Goal: Information Seeking & Learning: Learn about a topic

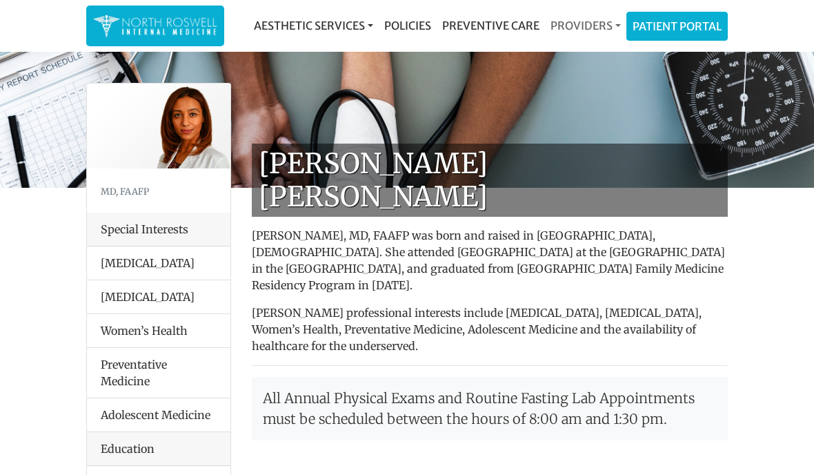
click at [596, 30] on link "Providers" at bounding box center [585, 26] width 81 height 28
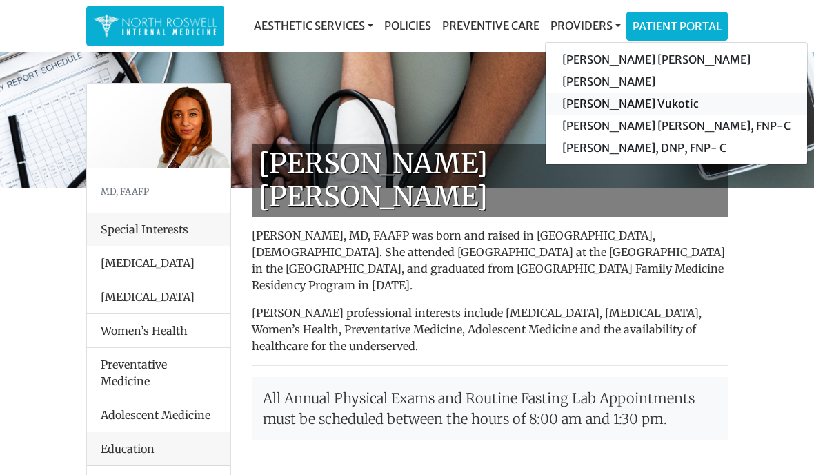
click at [592, 102] on link "[PERSON_NAME] Vukotic" at bounding box center [677, 103] width 262 height 22
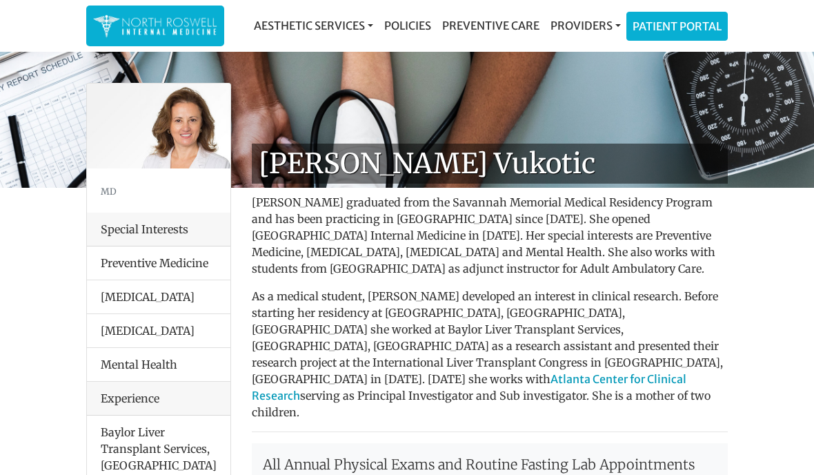
scroll to position [1, 0]
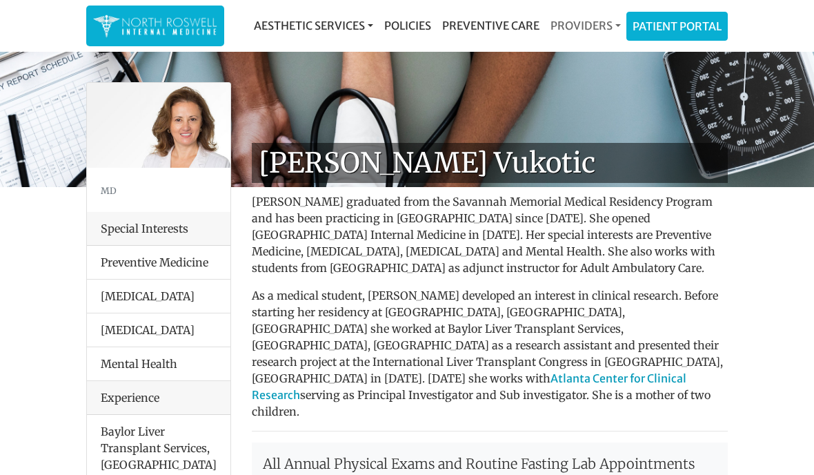
click at [600, 29] on link "Providers" at bounding box center [585, 26] width 81 height 28
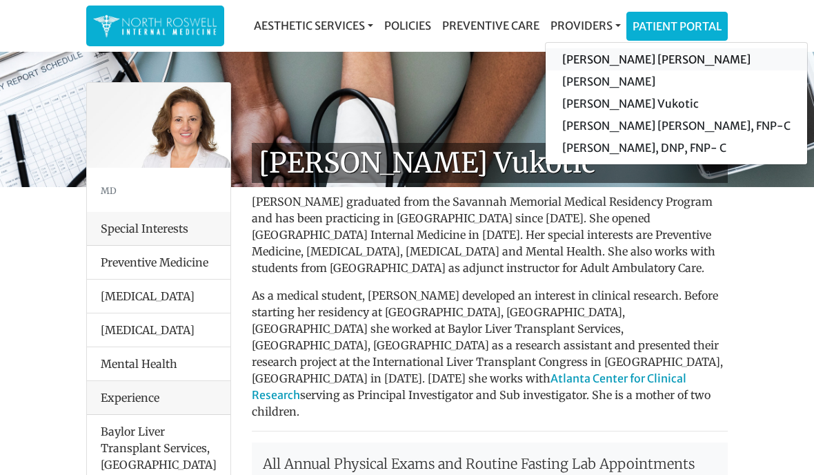
click at [607, 57] on link "[PERSON_NAME] [PERSON_NAME]" at bounding box center [677, 59] width 262 height 22
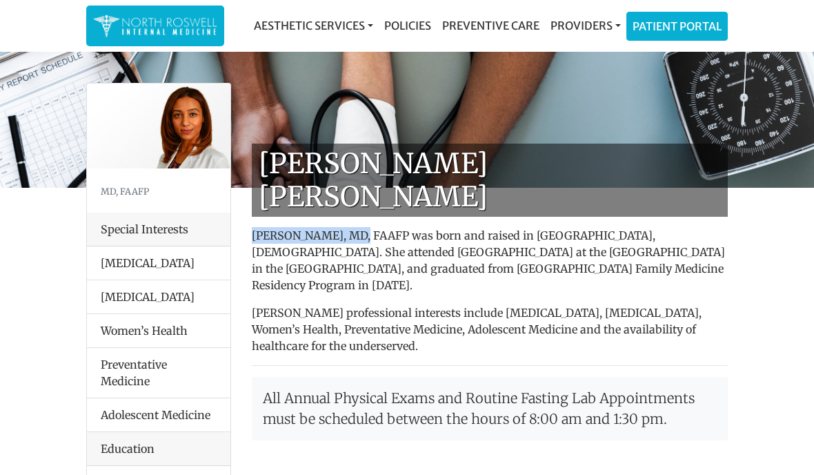
drag, startPoint x: 353, startPoint y: 201, endPoint x: 244, endPoint y: 204, distance: 109.0
click at [457, 252] on p "[PERSON_NAME], MD, FAAFP was born and raised in [GEOGRAPHIC_DATA], [DEMOGRAPHIC…" at bounding box center [490, 260] width 476 height 66
click at [593, 28] on link "Providers" at bounding box center [585, 26] width 81 height 28
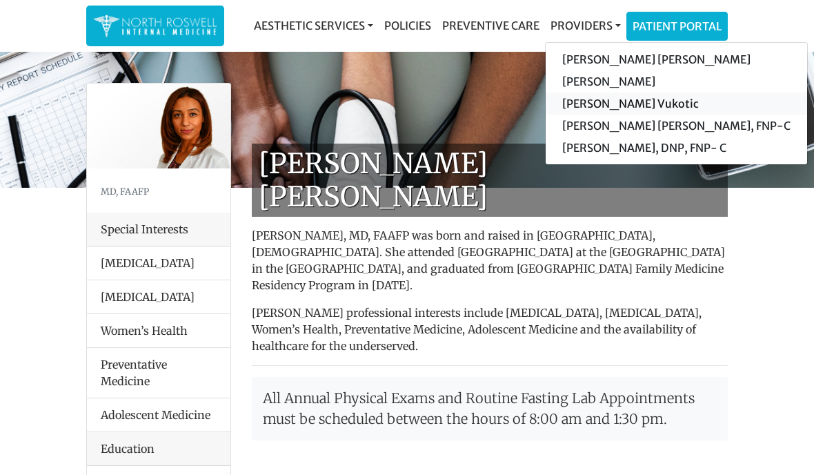
click at [582, 102] on link "[PERSON_NAME] Vukotic" at bounding box center [677, 103] width 262 height 22
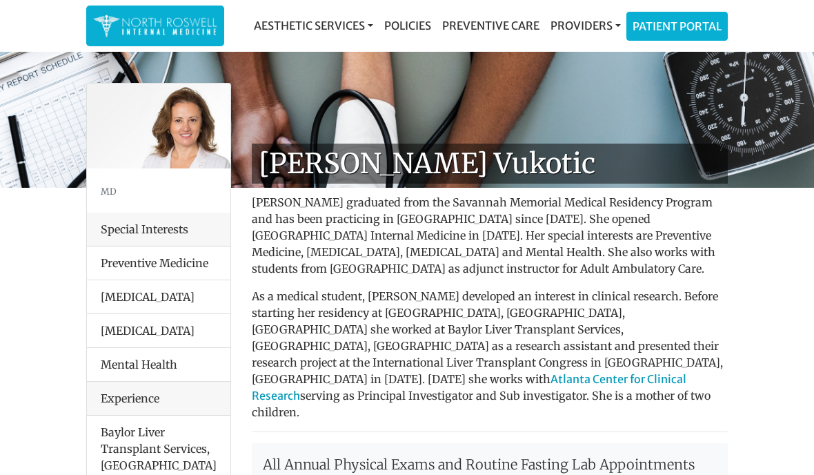
click at [158, 28] on img at bounding box center [155, 25] width 124 height 27
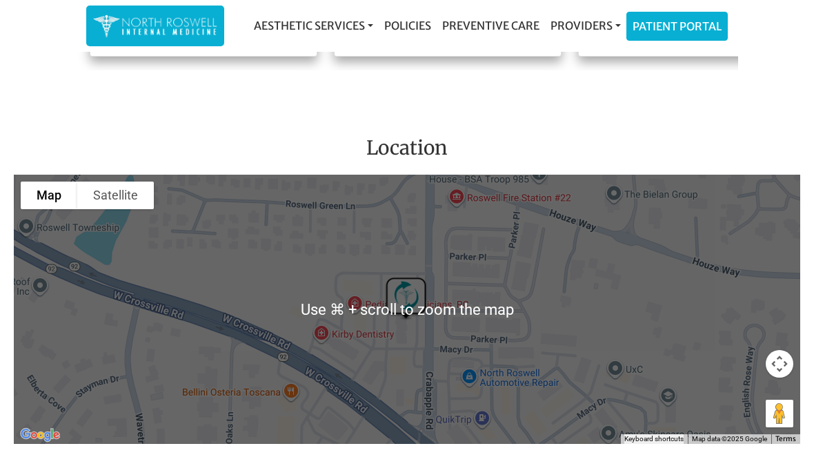
scroll to position [1592, 0]
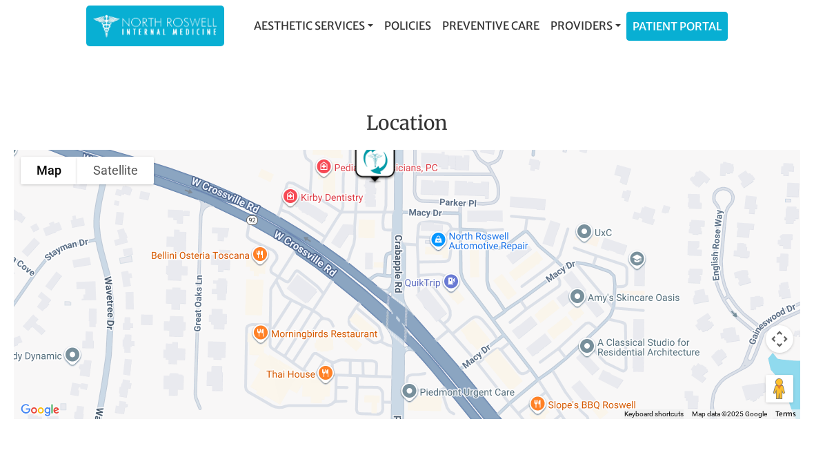
drag, startPoint x: 544, startPoint y: 284, endPoint x: 508, endPoint y: 260, distance: 43.3
click at [508, 260] on div at bounding box center [407, 284] width 787 height 269
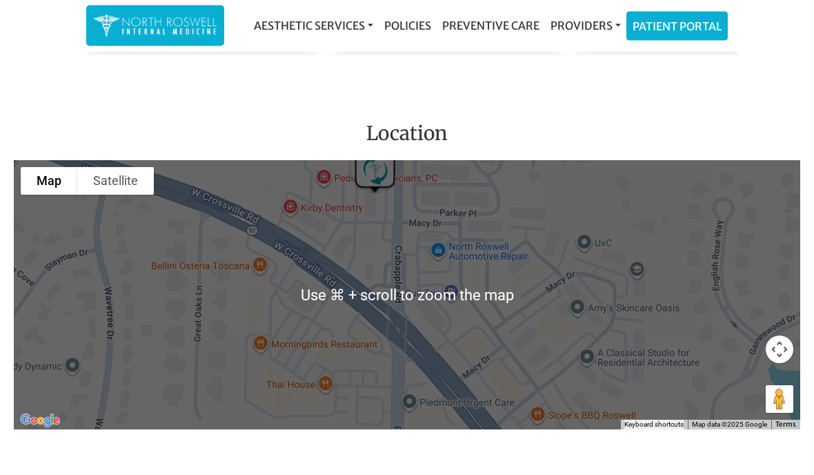
scroll to position [1582, 0]
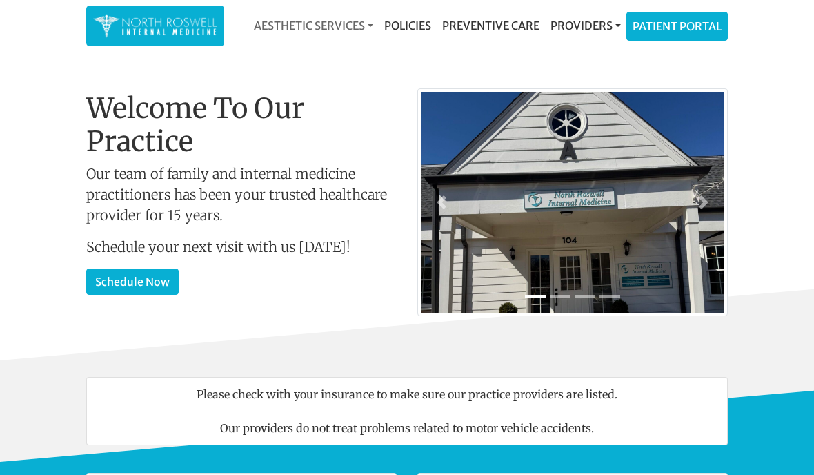
click at [348, 27] on link "Aesthetic Services" at bounding box center [313, 26] width 130 height 28
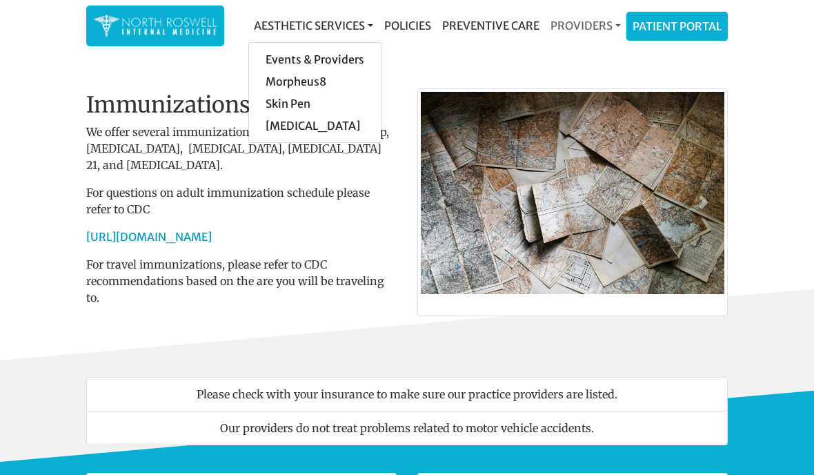
click at [585, 24] on link "Providers" at bounding box center [585, 26] width 81 height 28
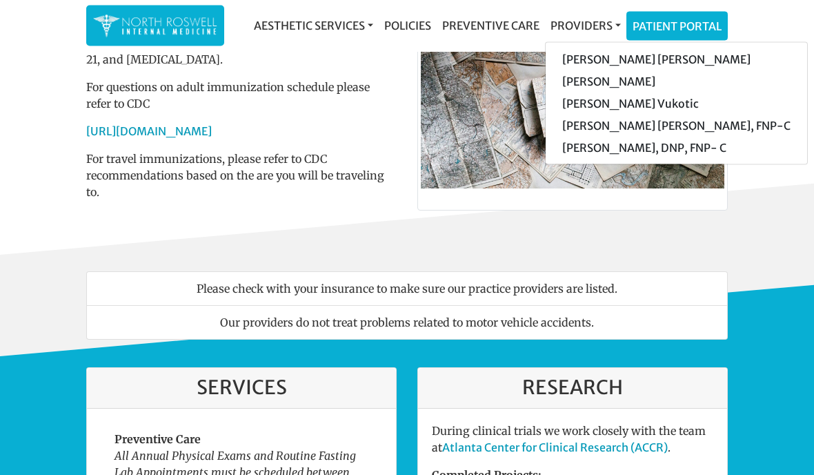
scroll to position [106, 0]
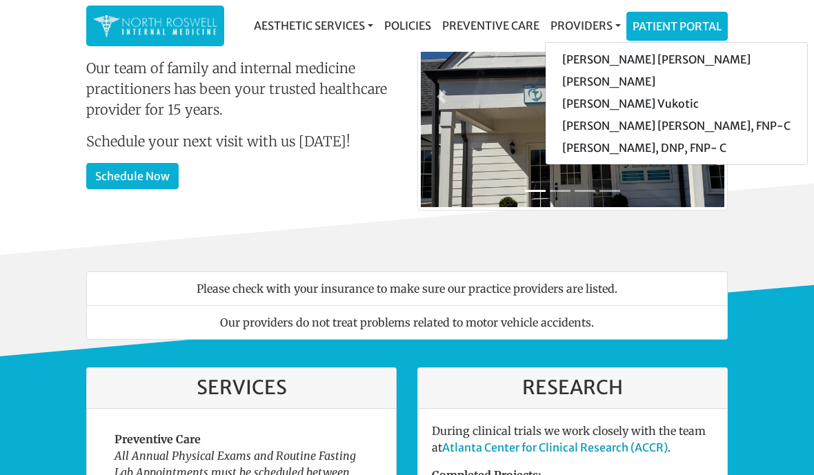
click at [776, 263] on div "Please check with your insurance to make sure our practice providers are listed…" at bounding box center [407, 305] width 814 height 101
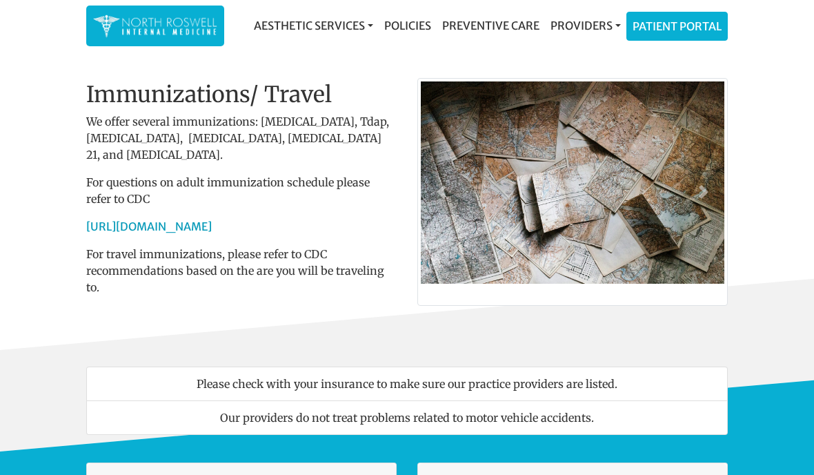
scroll to position [0, 0]
